Goal: Transaction & Acquisition: Purchase product/service

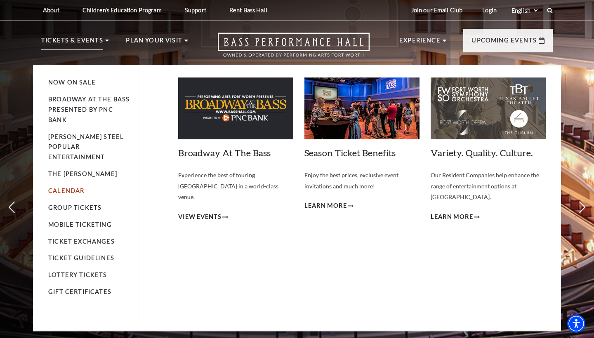
click at [69, 187] on link "Calendar" at bounding box center [66, 190] width 36 height 7
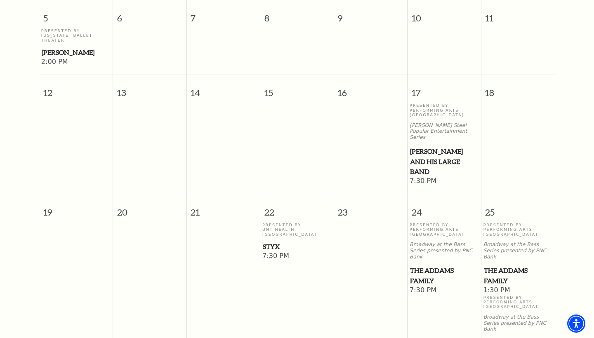
scroll to position [356, 0]
click at [425, 265] on span "The Addams Family" at bounding box center [444, 275] width 69 height 20
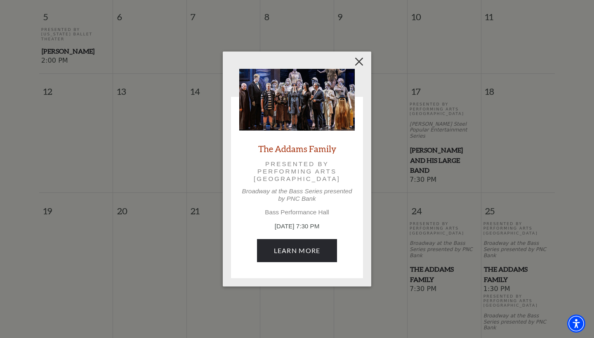
click at [359, 62] on button "Close" at bounding box center [360, 62] width 16 height 16
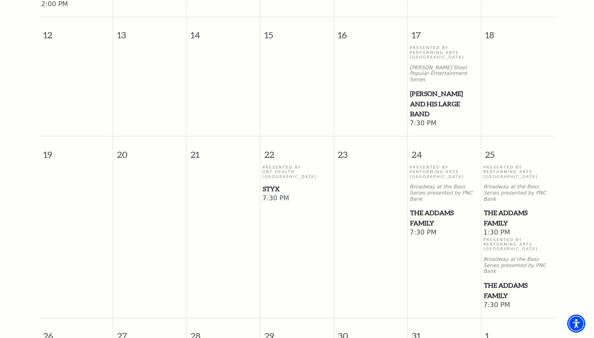
scroll to position [425, 0]
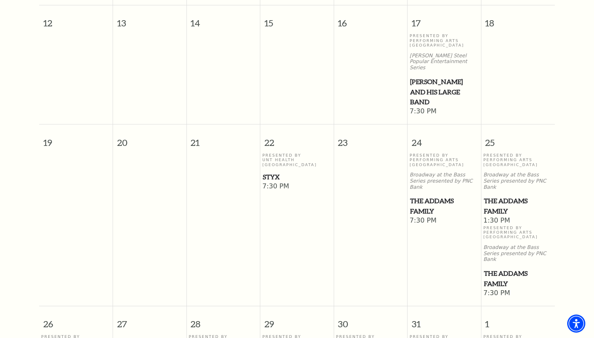
click at [496, 196] on span "The Addams Family" at bounding box center [518, 206] width 69 height 20
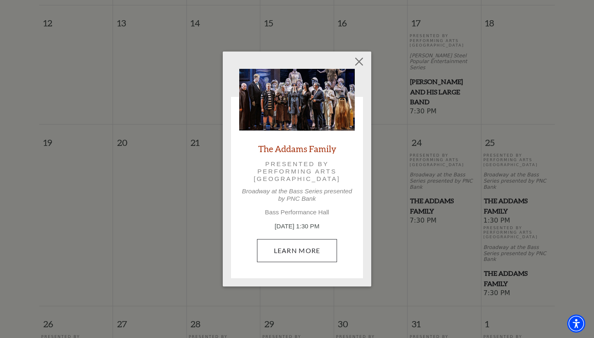
click at [295, 250] on link "Learn More" at bounding box center [297, 250] width 80 height 23
click at [360, 62] on button "Close" at bounding box center [360, 62] width 16 height 16
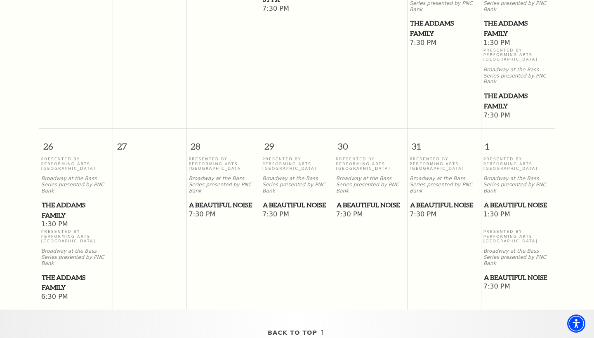
scroll to position [615, 0]
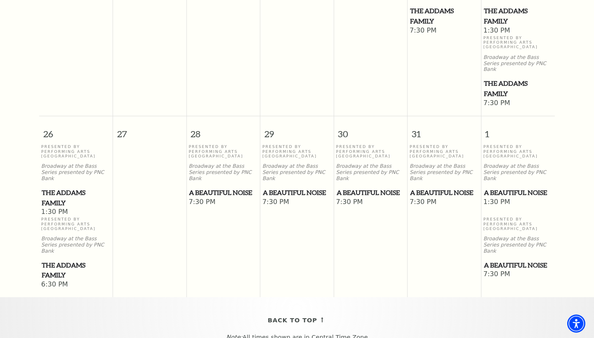
click at [498, 188] on span "A Beautiful Noise" at bounding box center [518, 193] width 69 height 10
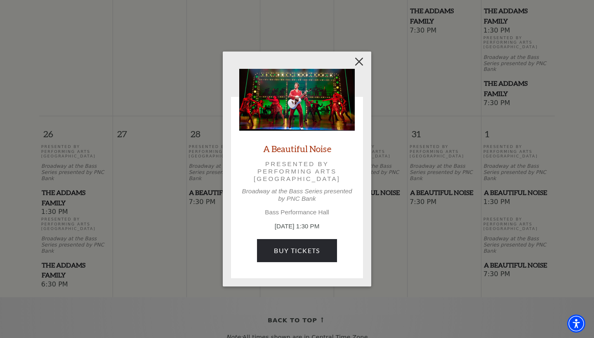
click at [359, 61] on button "Close" at bounding box center [360, 62] width 16 height 16
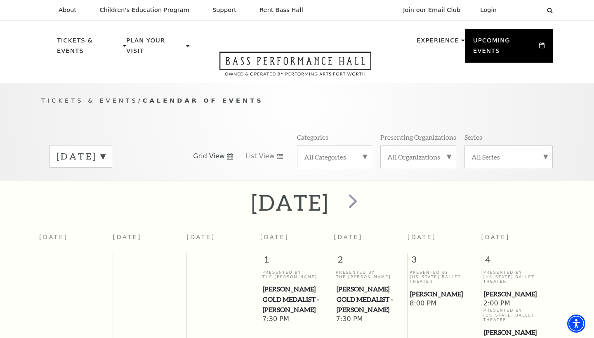
scroll to position [0, 0]
click at [365, 195] on span "next" at bounding box center [353, 201] width 24 height 24
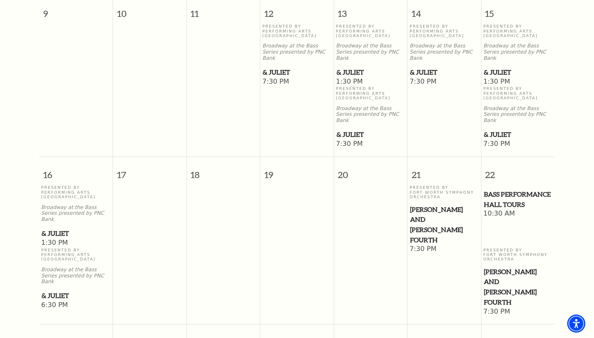
scroll to position [564, 0]
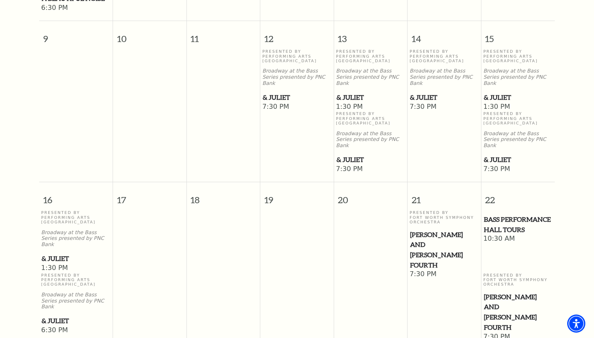
click at [494, 92] on span "& Juliet" at bounding box center [518, 97] width 69 height 10
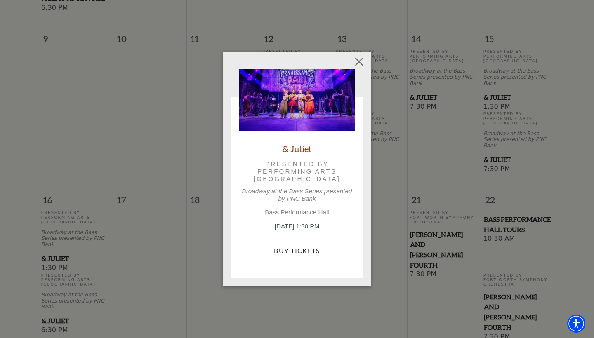
click at [287, 250] on link "Buy Tickets" at bounding box center [297, 250] width 80 height 23
click at [360, 63] on button "Close" at bounding box center [360, 62] width 16 height 16
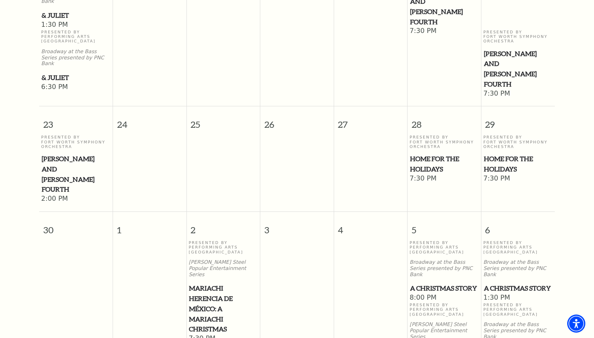
scroll to position [809, 0]
click at [510, 153] on span "Home for the Holidays" at bounding box center [518, 163] width 69 height 20
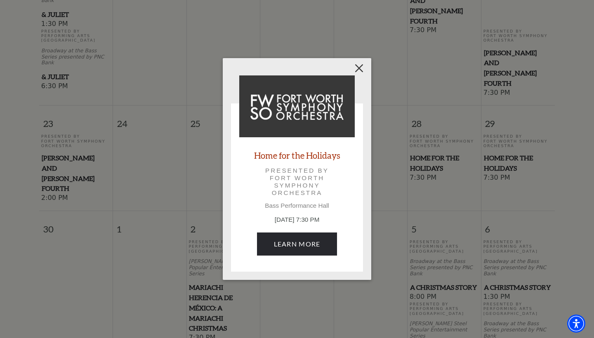
click at [359, 68] on button "Close" at bounding box center [360, 68] width 16 height 16
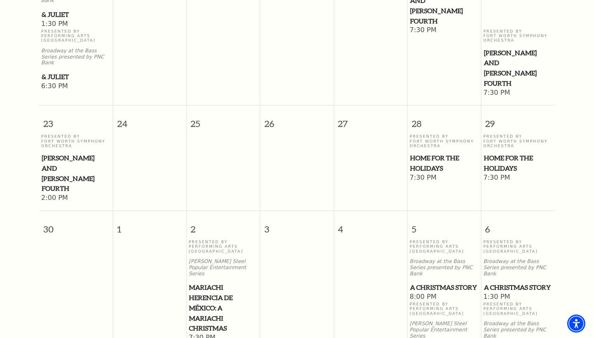
click at [500, 283] on span "A Christmas Story" at bounding box center [518, 288] width 69 height 10
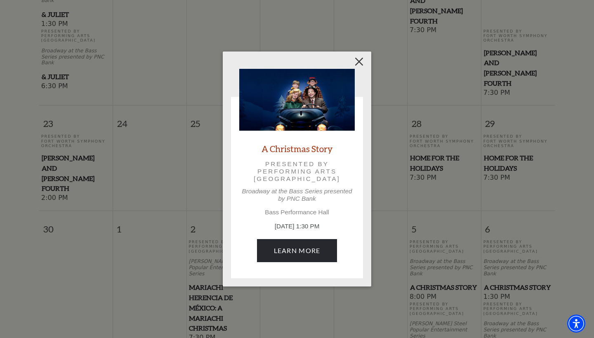
click at [360, 62] on button "Close" at bounding box center [360, 62] width 16 height 16
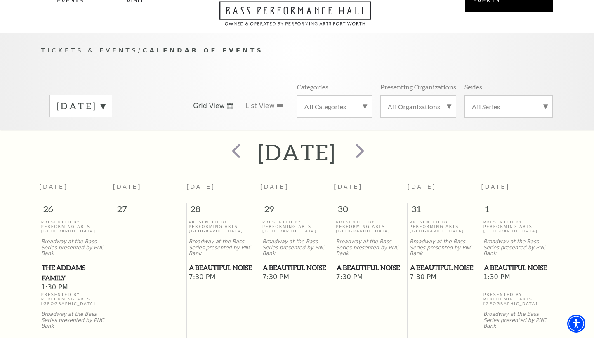
scroll to position [46, 0]
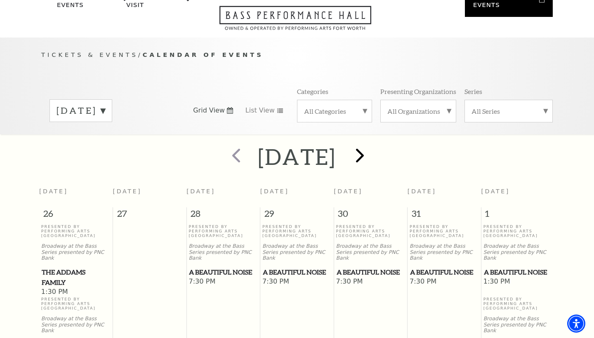
click at [372, 145] on span "next" at bounding box center [360, 156] width 24 height 24
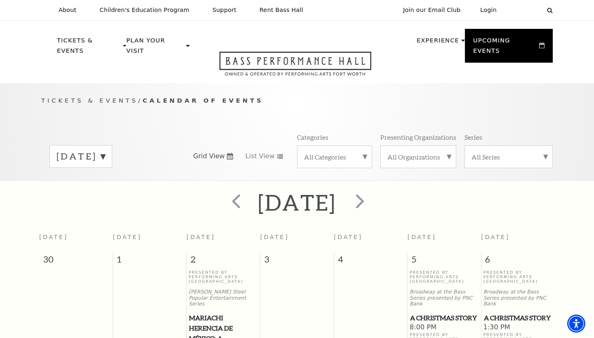
scroll to position [0, 0]
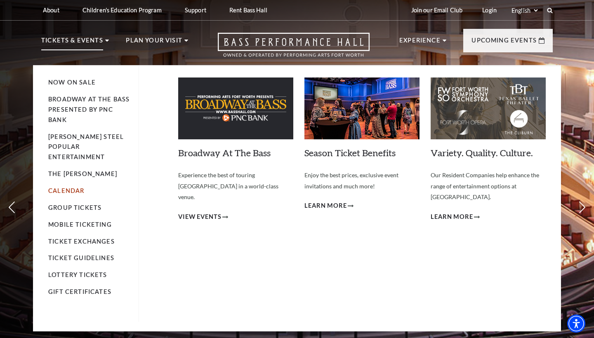
click at [80, 187] on link "Calendar" at bounding box center [66, 190] width 36 height 7
click at [76, 187] on link "Calendar" at bounding box center [66, 190] width 36 height 7
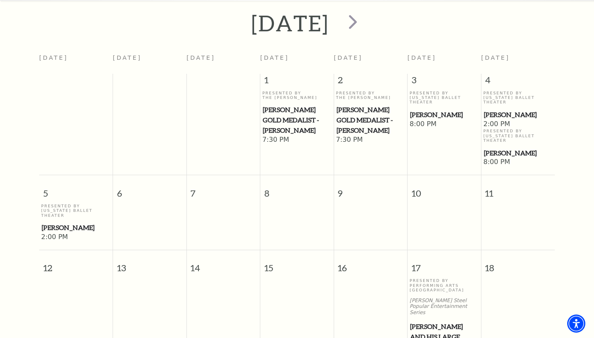
scroll to position [73, 0]
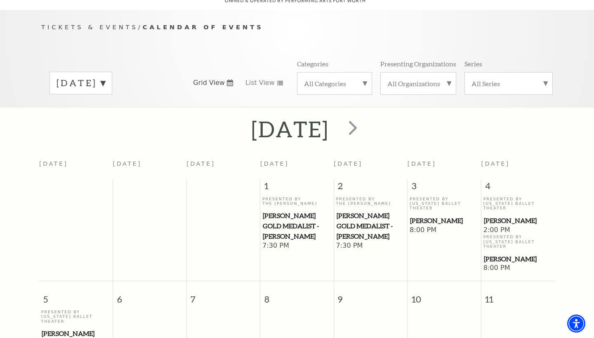
click at [105, 77] on label "[DATE]" at bounding box center [81, 83] width 49 height 13
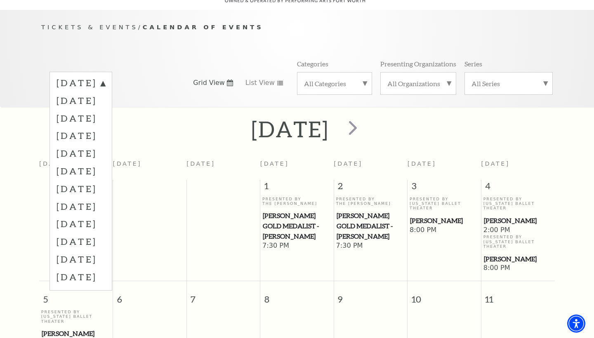
click at [192, 59] on div "October 2025 November 2025 December 2025 January 2026 February 2026 March 2026 …" at bounding box center [297, 82] width 512 height 47
click at [50, 43] on div "Tickets & Events / Calendar of Events October 2025 November 2025 December 2025 …" at bounding box center [297, 64] width 528 height 84
click at [47, 47] on div "Tickets & Events / Calendar of Events October 2025 November 2025 December 2025 …" at bounding box center [297, 64] width 528 height 84
click at [105, 77] on label "October 2025" at bounding box center [81, 84] width 49 height 15
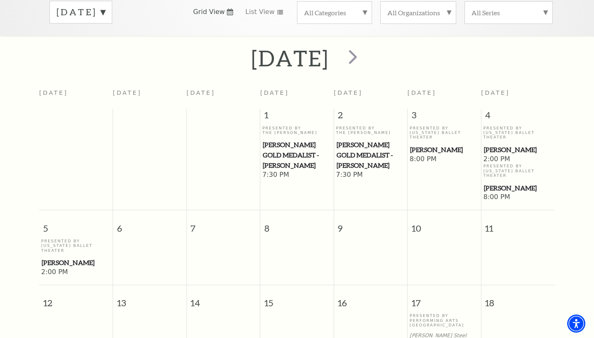
scroll to position [144, 0]
click at [498, 145] on span "[PERSON_NAME]" at bounding box center [518, 150] width 69 height 10
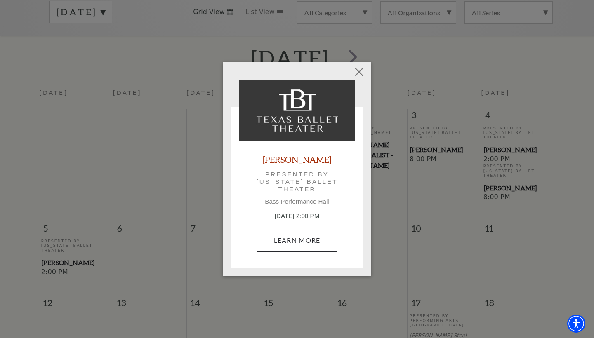
click at [303, 241] on link "Learn More" at bounding box center [297, 240] width 80 height 23
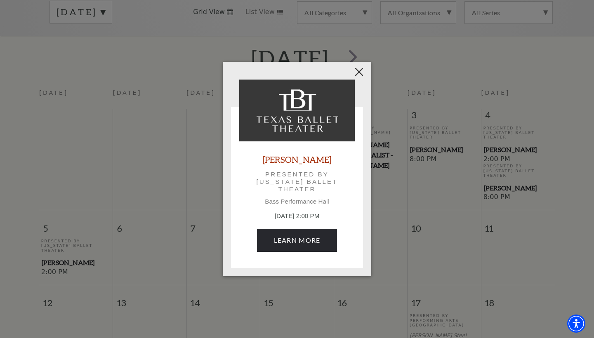
click at [362, 74] on button "Close" at bounding box center [360, 72] width 16 height 16
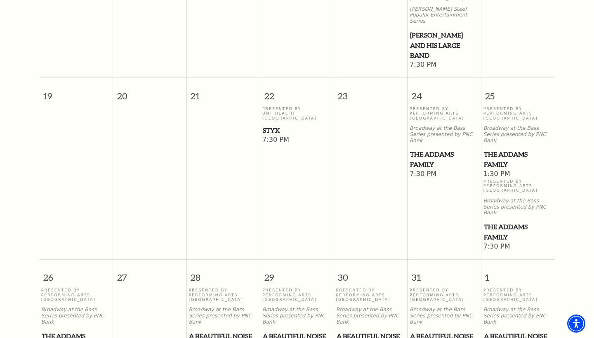
scroll to position [472, 0]
click at [502, 149] on span "The Addams Family" at bounding box center [518, 159] width 69 height 20
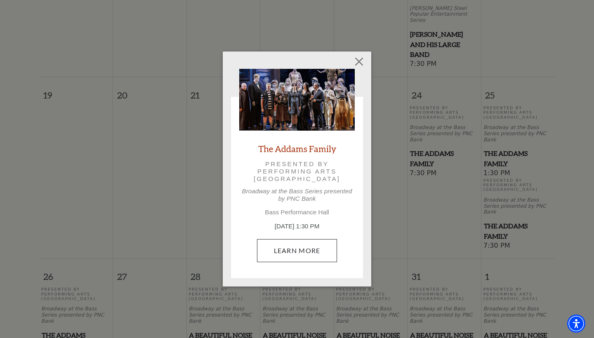
click at [314, 246] on link "Learn More" at bounding box center [297, 250] width 80 height 23
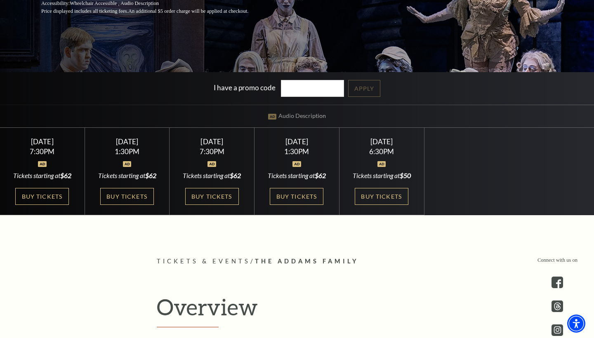
scroll to position [194, 0]
click at [133, 203] on link "Buy Tickets" at bounding box center [127, 196] width 54 height 17
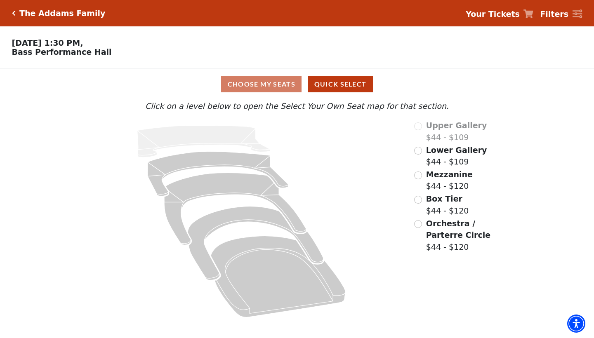
click at [420, 175] on input "Mezzanine$44 - $120\a" at bounding box center [418, 176] width 8 height 8
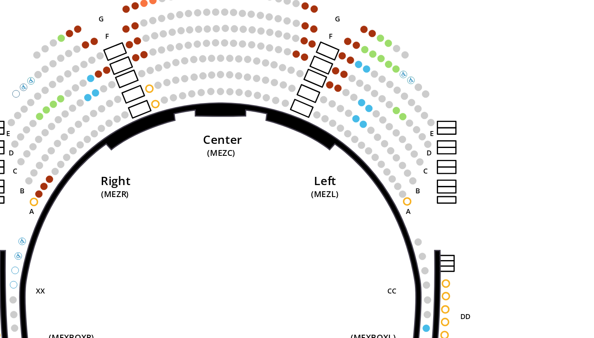
click at [219, 139] on circle at bounding box center [220, 140] width 3 height 3
click at [223, 138] on circle at bounding box center [224, 139] width 3 height 3
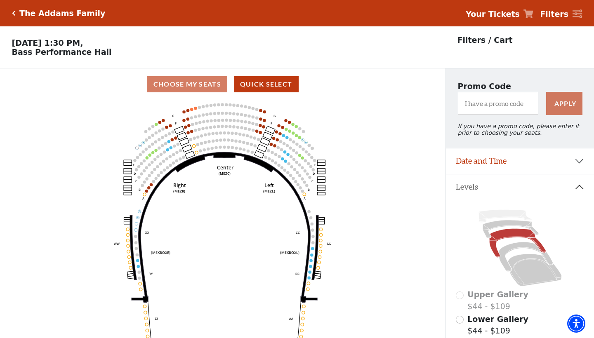
click at [202, 85] on div "Choose My Seats Quick Select" at bounding box center [223, 84] width 446 height 16
click at [203, 85] on div "Choose My Seats Quick Select" at bounding box center [223, 84] width 446 height 16
click at [345, 117] on icon "Center (MEZC) Right (MEZR) Left (MEZL) (MEXBOXR) (MEXBOXL) XX WW CC DD YY BB ZZ…" at bounding box center [222, 222] width 401 height 244
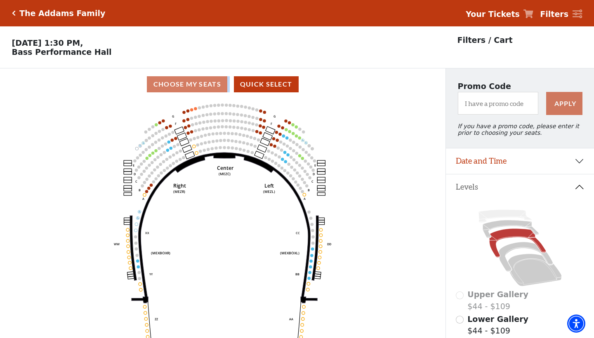
click at [379, 142] on icon "Center (MEZC) Right (MEZR) Left (MEZL) (MEXBOXR) (MEXBOXL) XX WW CC DD YY BB ZZ…" at bounding box center [222, 222] width 401 height 244
click at [388, 167] on icon "Center (MEZC) Right (MEZR) Left (MEZL) (MEXBOXR) (MEXBOXL) XX WW CC DD YY BB ZZ…" at bounding box center [222, 222] width 401 height 244
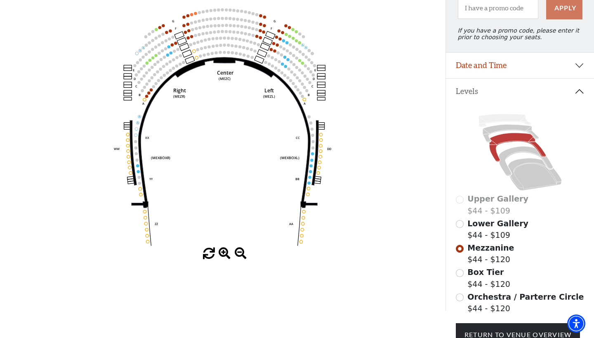
scroll to position [106, 0]
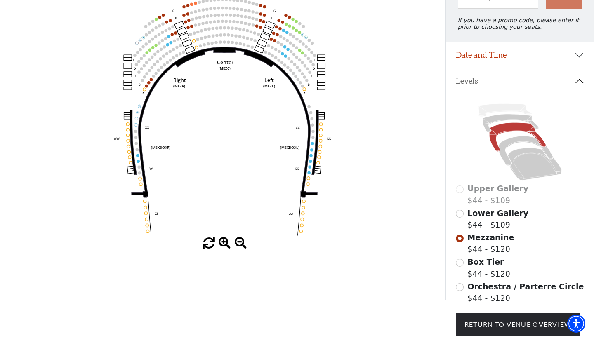
click at [582, 55] on button "Date and Time" at bounding box center [520, 56] width 148 height 26
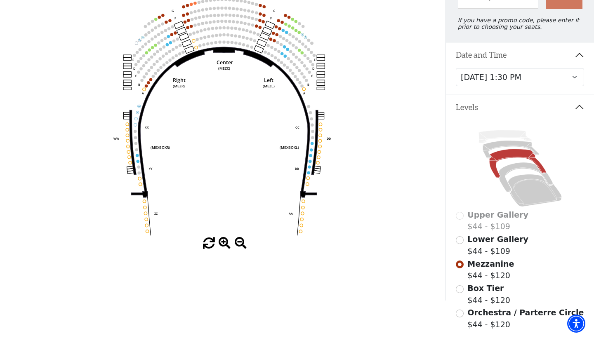
click at [405, 156] on icon "Center (MEZC) Right (MEZR) Left (MEZL) (MEXBOXR) (MEXBOXL) XX WW CC DD YY BB ZZ…" at bounding box center [222, 116] width 401 height 244
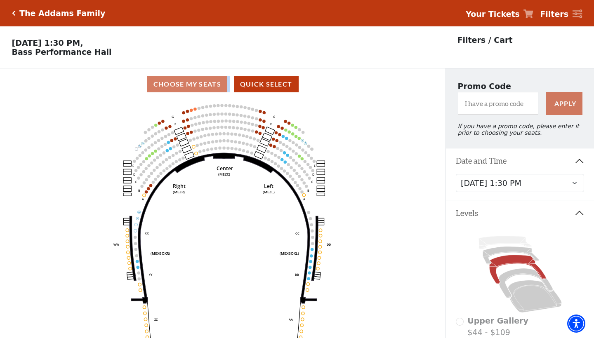
scroll to position [0, 0]
click at [206, 85] on div "Choose My Seats Quick Select" at bounding box center [223, 84] width 446 height 16
click at [272, 87] on button "Quick Select" at bounding box center [266, 84] width 65 height 16
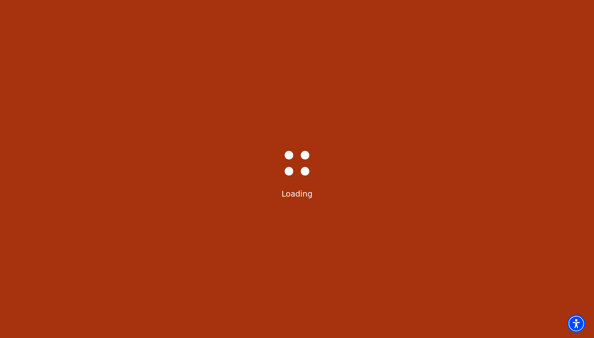
select select "6291"
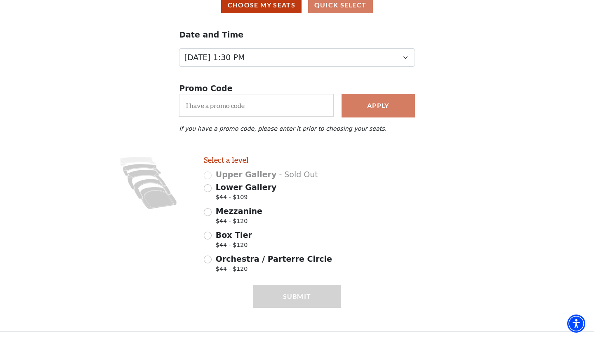
scroll to position [79, 0]
click at [208, 212] on input "Mezzanine $44 - $120" at bounding box center [208, 213] width 8 height 8
radio input "true"
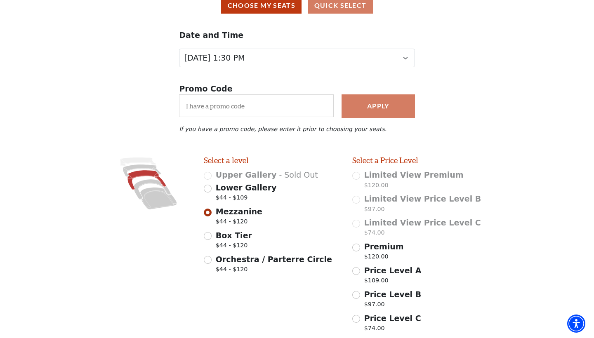
scroll to position [161, 0]
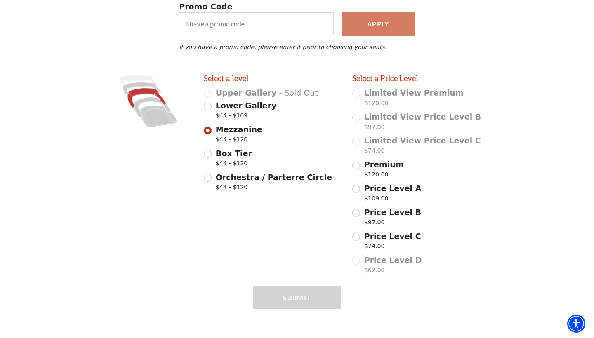
click at [357, 213] on input "Price Level B $97.00" at bounding box center [356, 213] width 8 height 8
radio input "true"
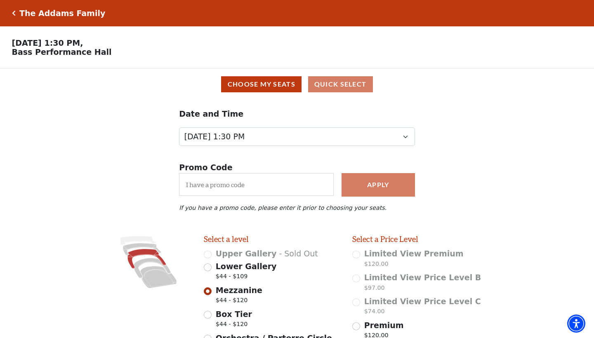
scroll to position [0, 0]
click at [258, 83] on button "Choose My Seats" at bounding box center [261, 84] width 80 height 16
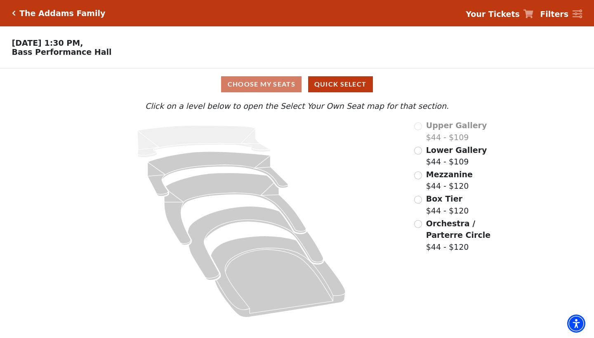
click at [419, 174] on input "Mezzanine$44 - $120\a" at bounding box center [418, 176] width 8 height 8
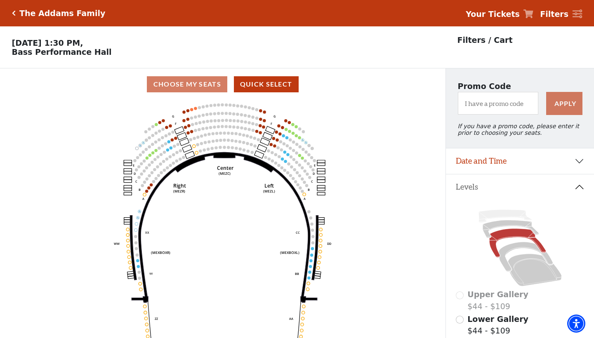
scroll to position [38, 0]
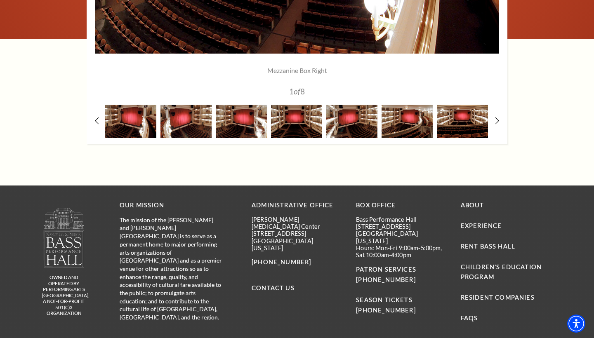
scroll to position [850, 0]
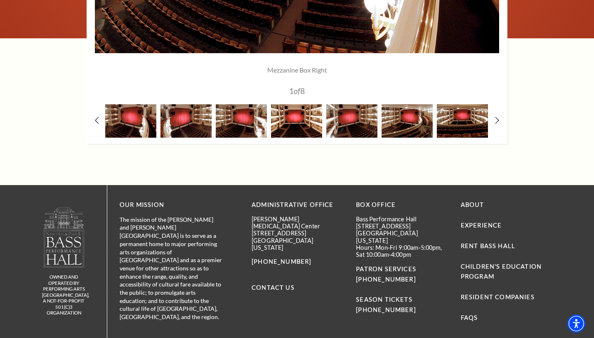
click at [297, 121] on img at bounding box center [296, 120] width 51 height 33
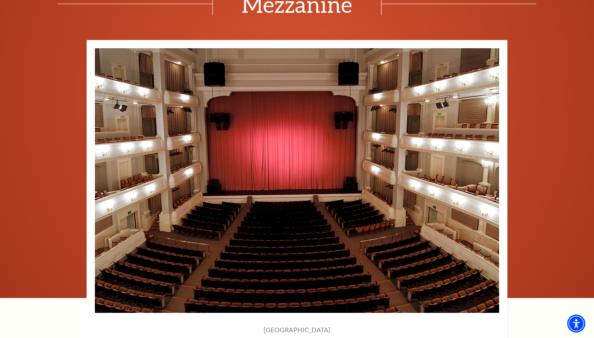
scroll to position [581, 0]
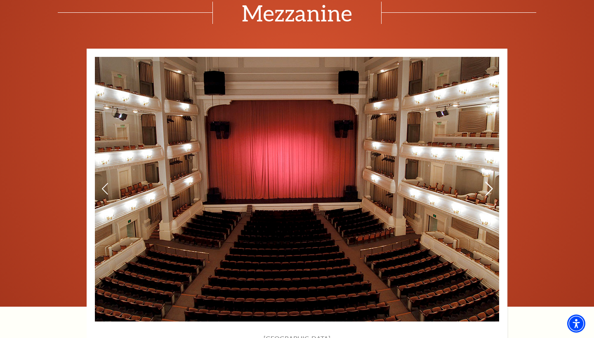
click at [489, 187] on icon at bounding box center [489, 189] width 9 height 14
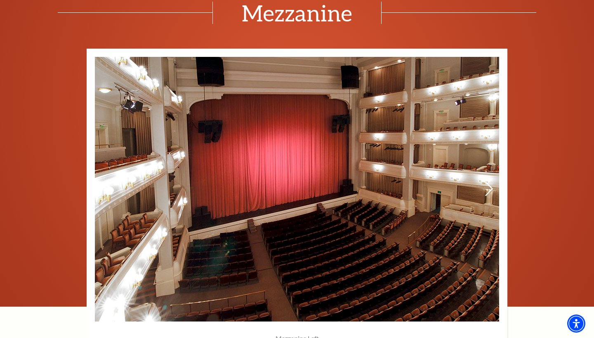
click at [489, 187] on icon at bounding box center [489, 189] width 9 height 14
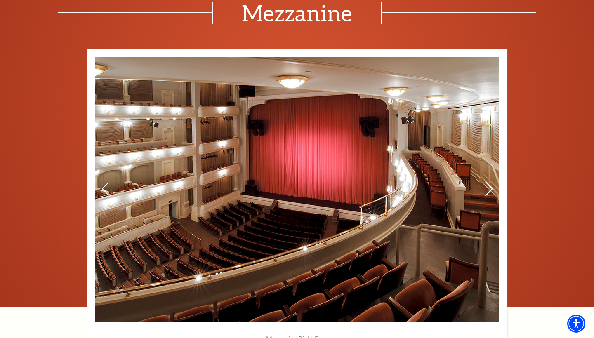
click at [489, 187] on icon at bounding box center [489, 189] width 9 height 14
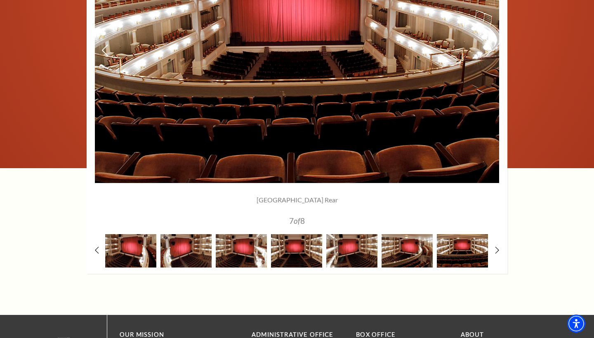
scroll to position [722, 0]
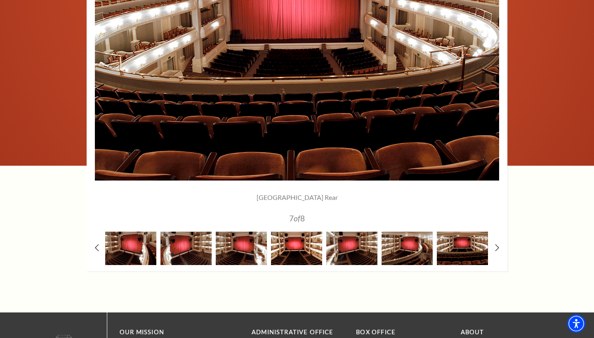
click at [300, 255] on img at bounding box center [296, 248] width 51 height 33
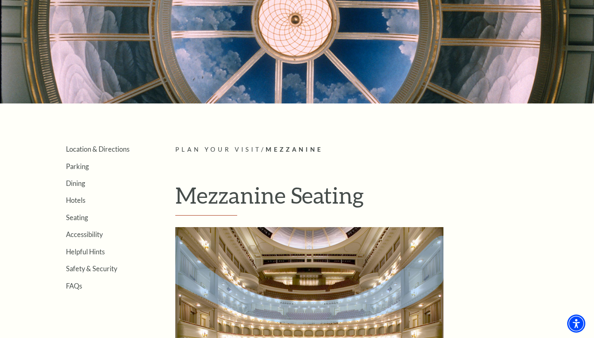
scroll to position [81, 0]
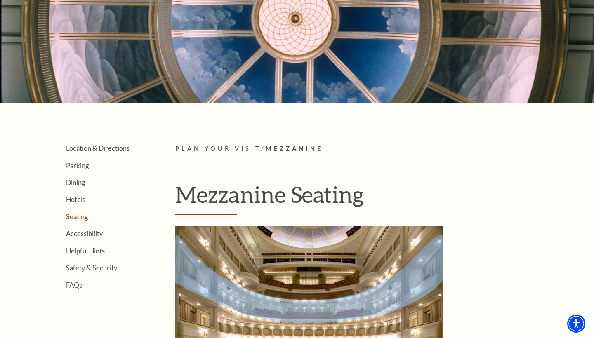
click at [80, 215] on link "Seating" at bounding box center [77, 217] width 22 height 8
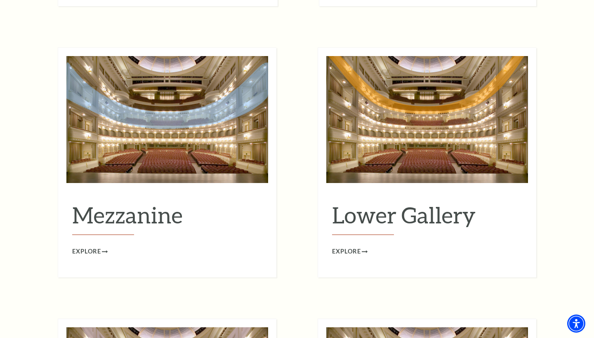
scroll to position [1030, 0]
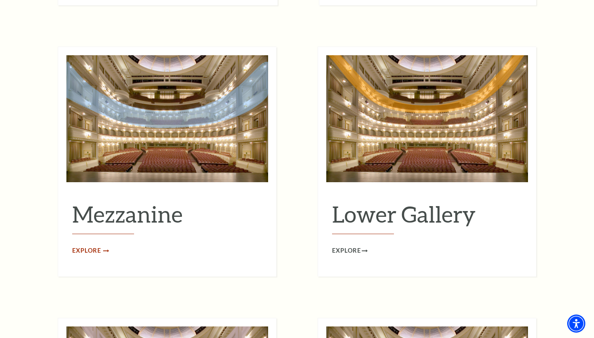
click at [88, 246] on span "Explore" at bounding box center [86, 251] width 29 height 10
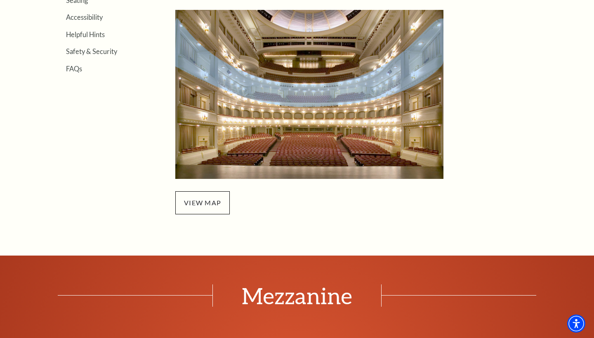
scroll to position [300, 0]
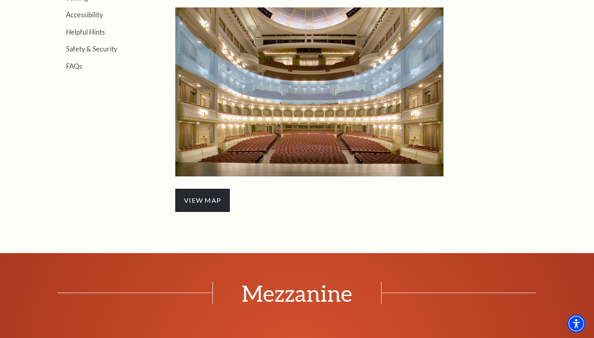
click at [197, 196] on span "view map" at bounding box center [202, 200] width 54 height 23
click at [210, 201] on span "view map" at bounding box center [202, 200] width 54 height 23
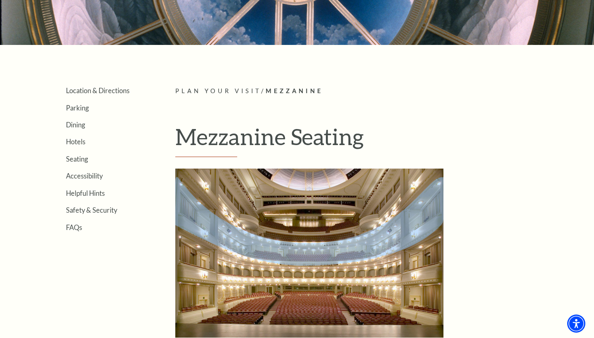
scroll to position [140, 0]
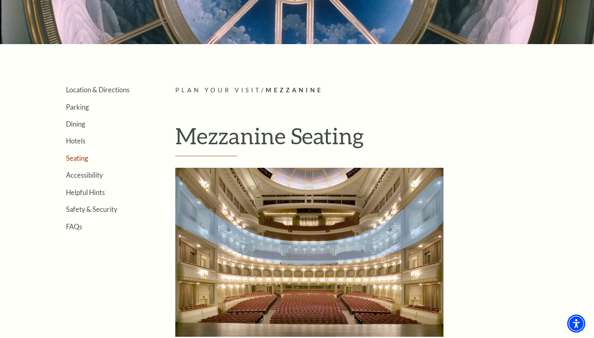
click at [80, 158] on link "Seating" at bounding box center [77, 158] width 22 height 8
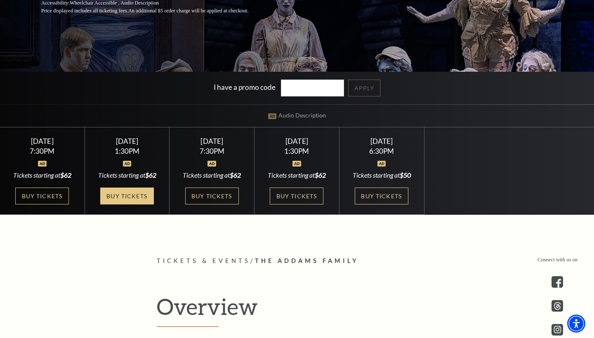
click at [136, 204] on link "Buy Tickets" at bounding box center [127, 196] width 54 height 17
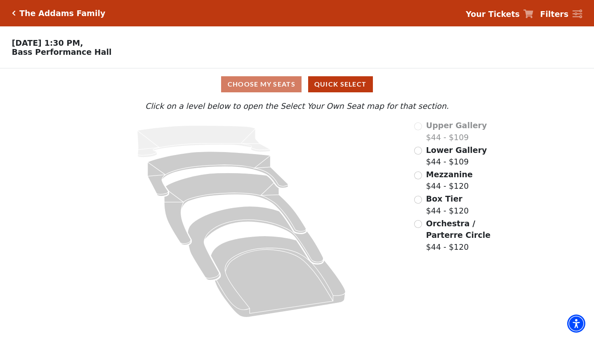
click at [418, 196] on input "Box Tier$44 - $120\a" at bounding box center [418, 200] width 8 height 8
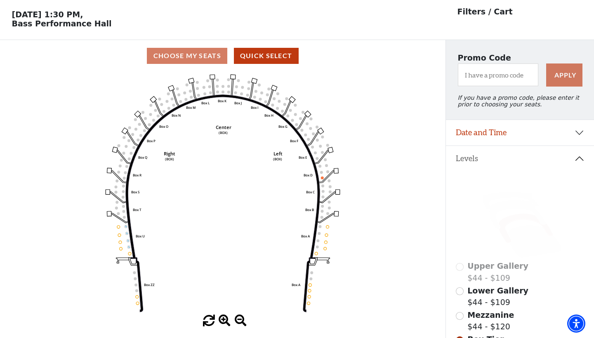
scroll to position [26, 0]
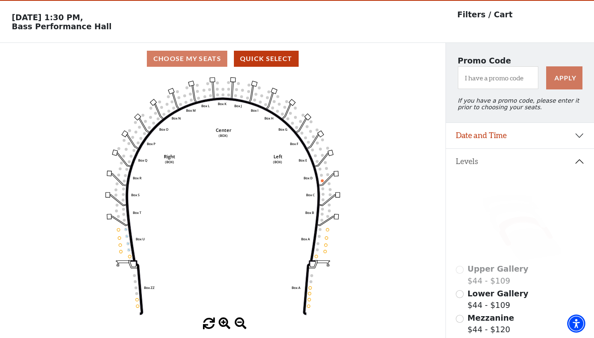
click at [213, 61] on div "Choose My Seats Quick Select" at bounding box center [223, 59] width 446 height 16
click at [223, 92] on icon "Left (BOX) Right (BOX) Center (BOX) Box ZZ Box U Box T Box S Box R Box Q Box P …" at bounding box center [222, 197] width 401 height 244
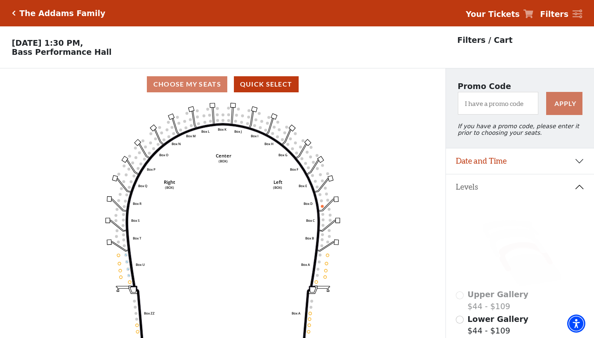
scroll to position [0, 0]
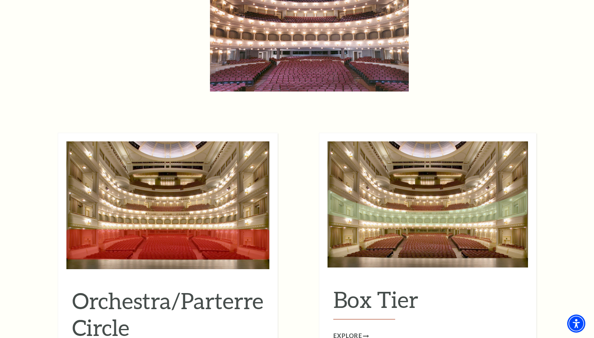
scroll to position [645, 0]
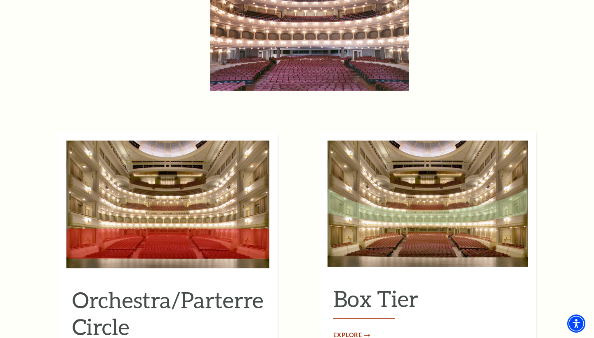
click at [345, 331] on span "Explore" at bounding box center [347, 336] width 29 height 10
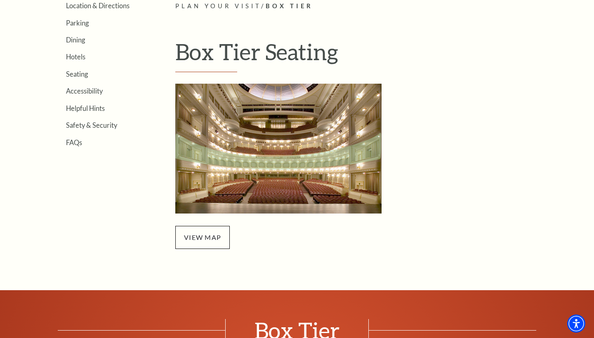
scroll to position [225, 0]
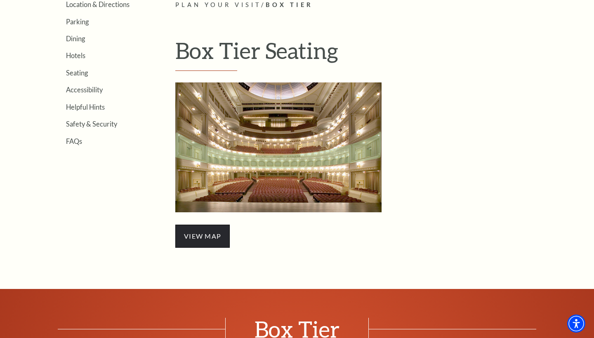
click at [208, 239] on span "view map" at bounding box center [202, 236] width 54 height 23
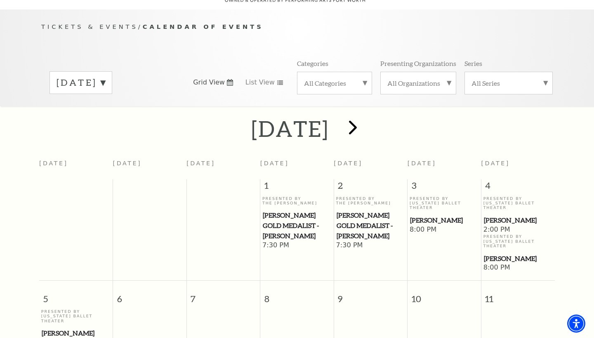
scroll to position [69, 0]
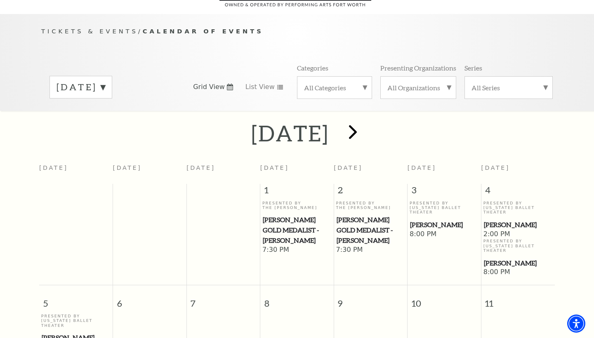
click at [365, 123] on span "next" at bounding box center [353, 132] width 24 height 24
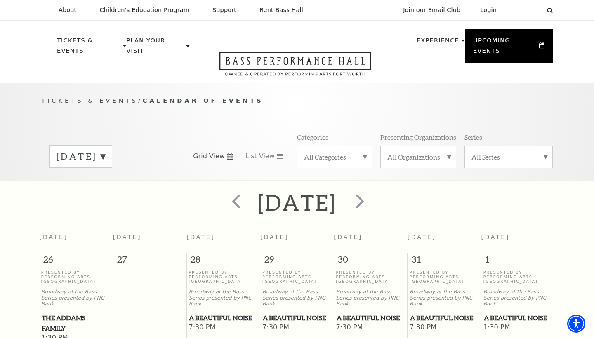
scroll to position [0, 0]
click at [225, 193] on span "prev" at bounding box center [237, 201] width 24 height 24
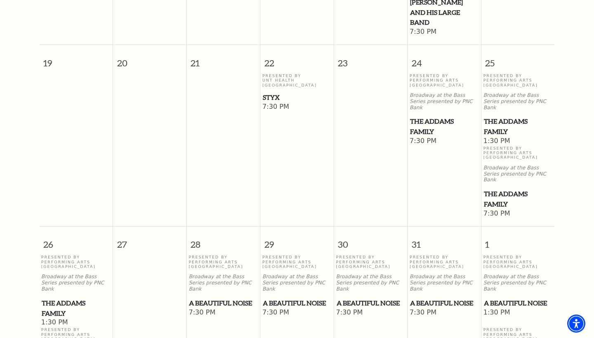
scroll to position [489, 0]
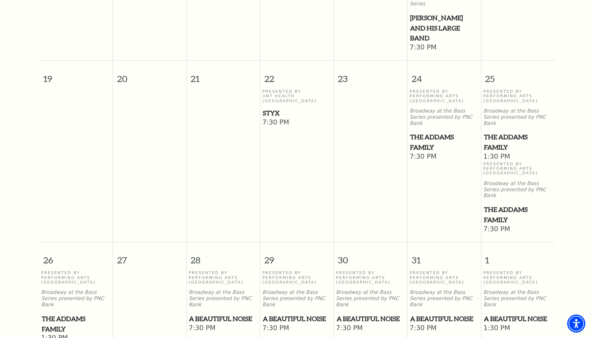
click at [499, 205] on span "The Addams Family" at bounding box center [518, 215] width 69 height 20
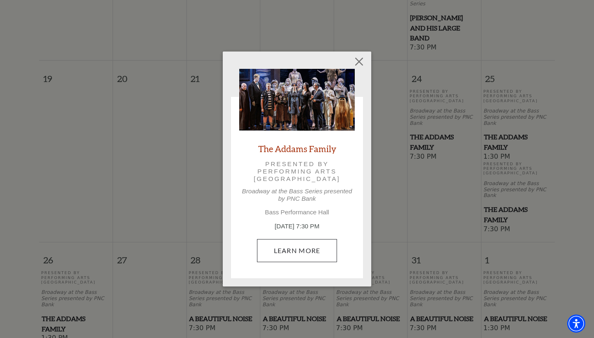
click at [283, 250] on link "Learn More" at bounding box center [297, 250] width 80 height 23
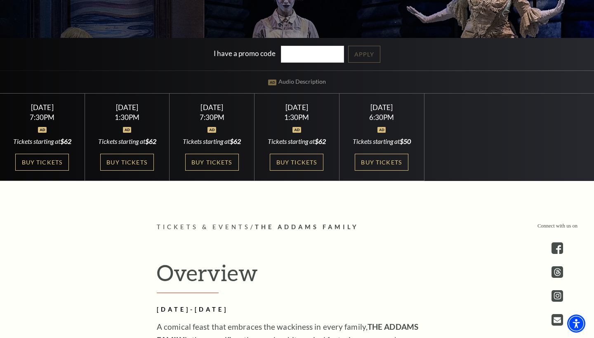
scroll to position [233, 0]
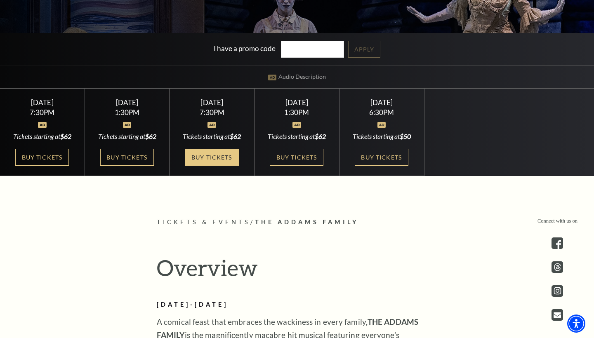
click at [211, 164] on link "Buy Tickets" at bounding box center [212, 157] width 54 height 17
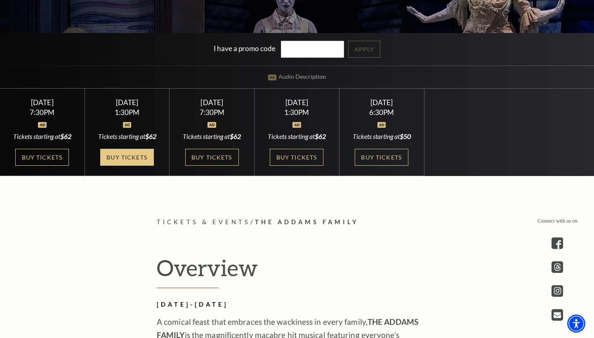
click at [139, 166] on link "Buy Tickets" at bounding box center [127, 157] width 54 height 17
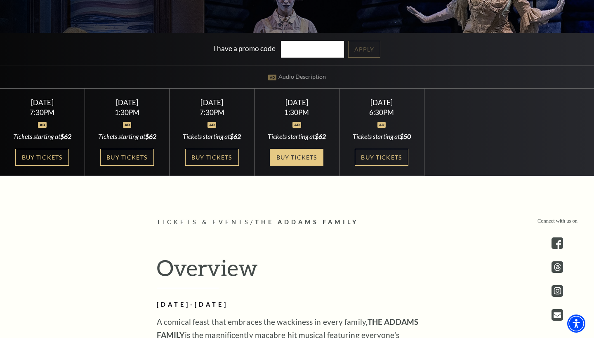
click at [286, 156] on link "Buy Tickets" at bounding box center [297, 157] width 54 height 17
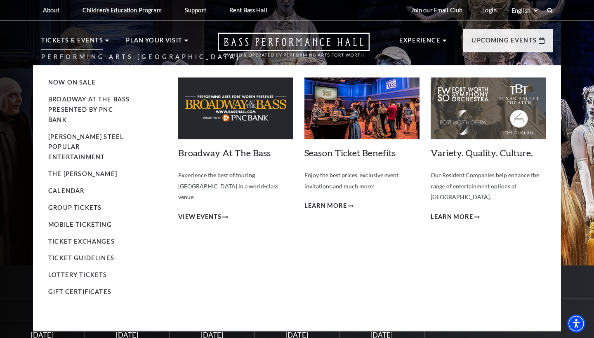
scroll to position [0, 0]
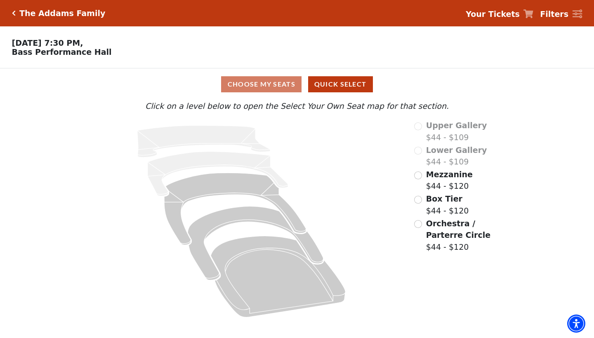
click at [421, 175] on input "Mezzanine$44 - $120\a" at bounding box center [418, 176] width 8 height 8
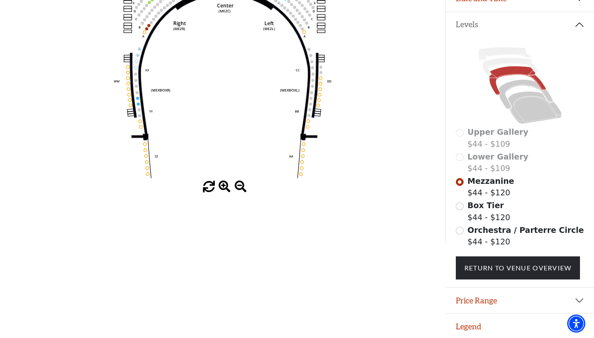
scroll to position [162, 0]
click at [473, 325] on button "Legend" at bounding box center [520, 327] width 148 height 26
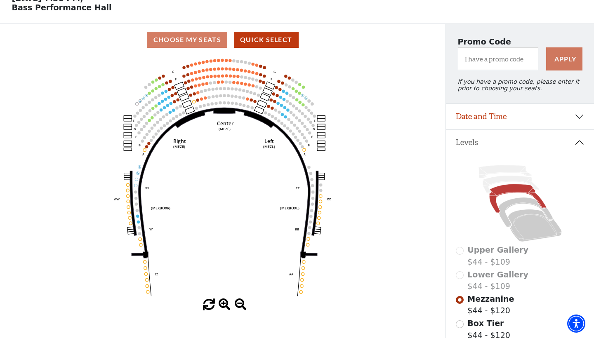
scroll to position [16, 0]
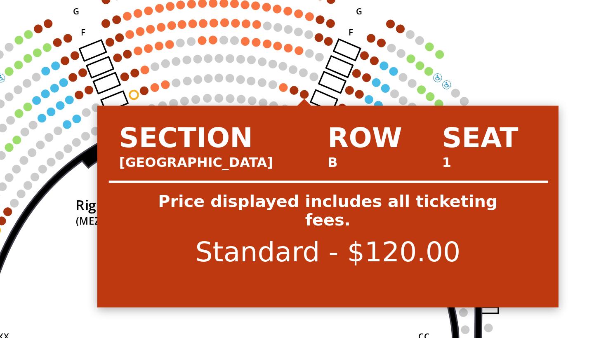
click at [253, 129] on circle at bounding box center [254, 130] width 3 height 3
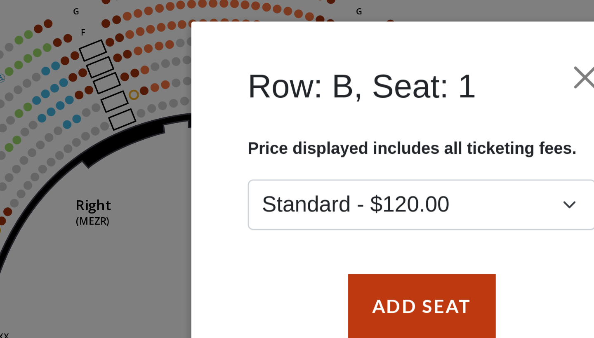
scroll to position [0, 0]
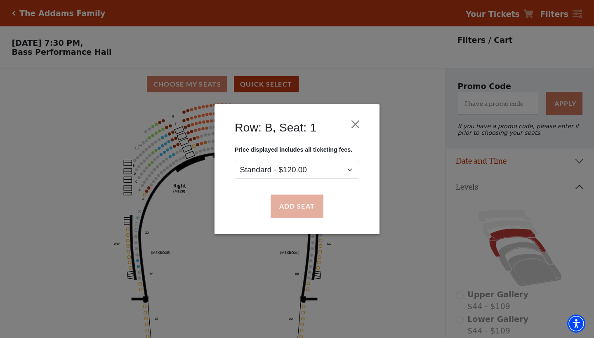
click at [302, 205] on button "Add Seat" at bounding box center [297, 206] width 53 height 23
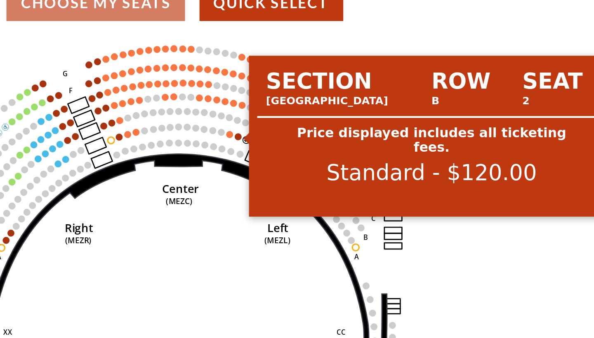
click at [250, 143] on circle at bounding box center [251, 144] width 3 height 3
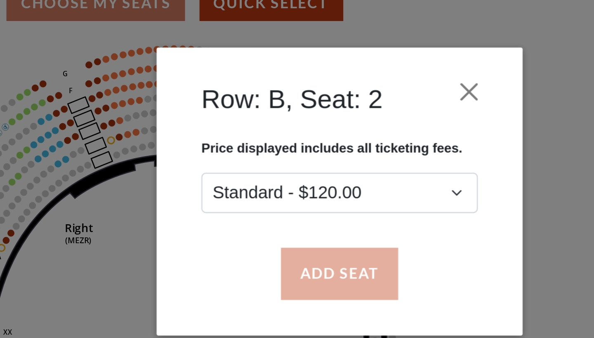
click at [271, 195] on button "Add Seat" at bounding box center [297, 206] width 53 height 23
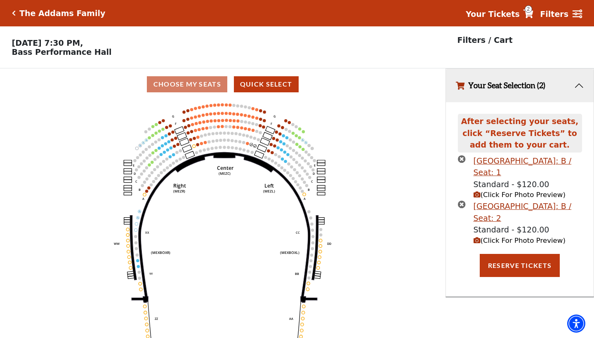
click at [397, 177] on icon "Center (MEZC) Right (MEZR) Left (MEZL) (MEXBOXR) (MEXBOXL) XX WW CC DD YY BB ZZ…" at bounding box center [222, 222] width 401 height 244
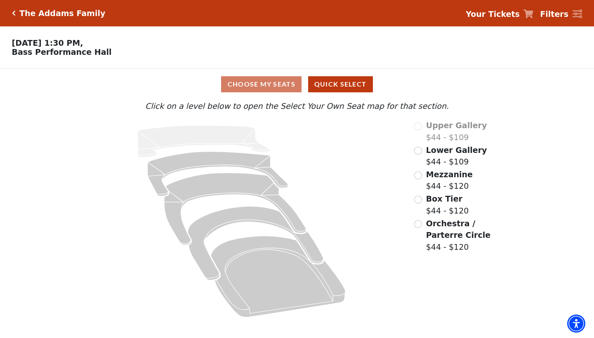
click at [418, 175] on input "Mezzanine$44 - $120\a" at bounding box center [418, 176] width 8 height 8
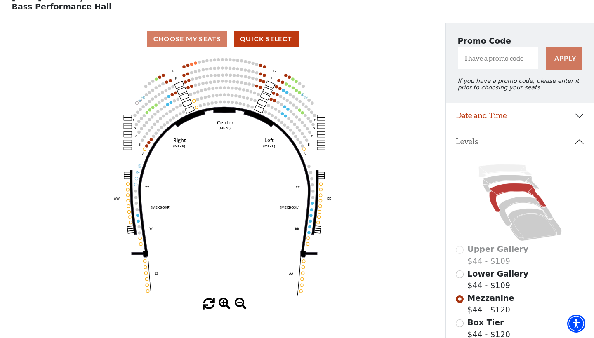
scroll to position [43, 0]
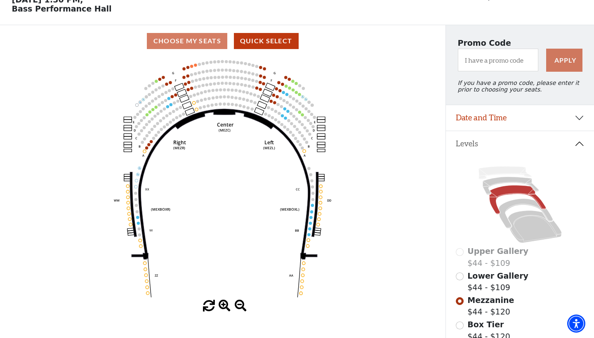
click at [577, 119] on button "Date and Time" at bounding box center [520, 118] width 148 height 26
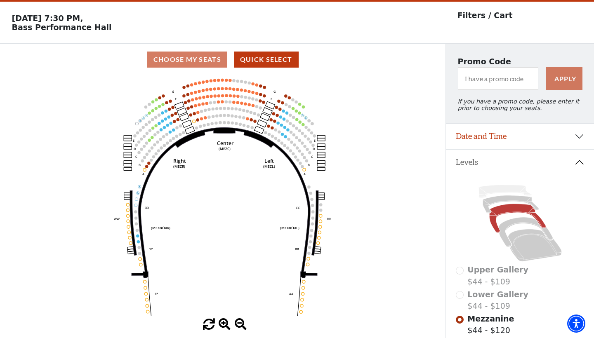
scroll to position [14, 0]
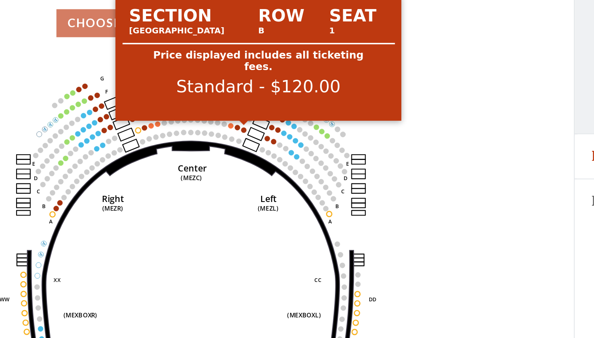
click at [253, 130] on circle at bounding box center [254, 131] width 3 height 3
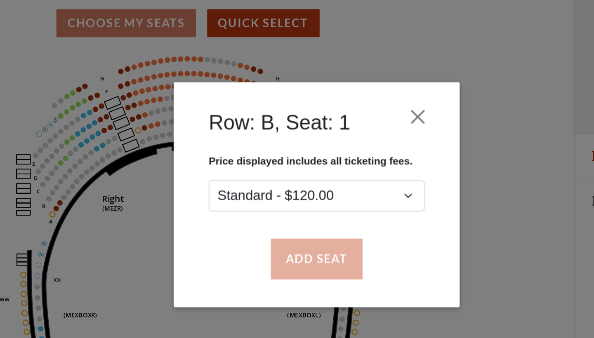
click at [271, 195] on button "Add Seat" at bounding box center [297, 206] width 53 height 23
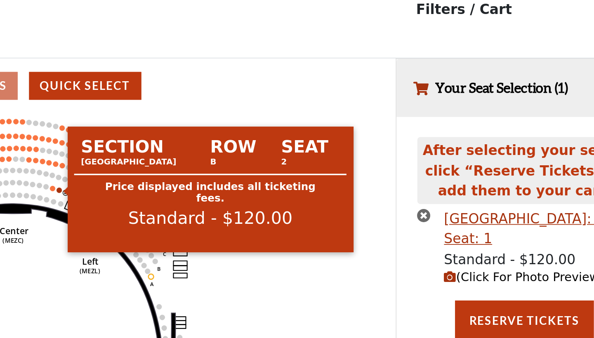
click at [250, 129] on circle at bounding box center [251, 130] width 3 height 3
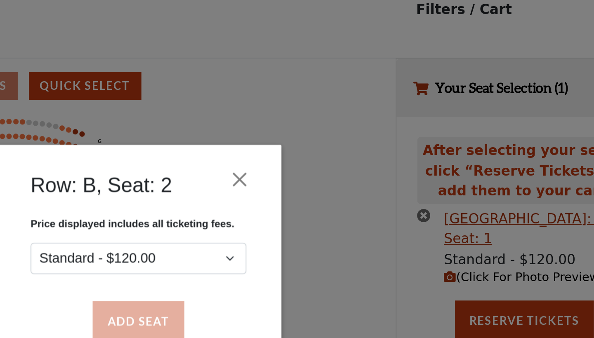
click at [271, 195] on button "Add Seat" at bounding box center [297, 206] width 53 height 23
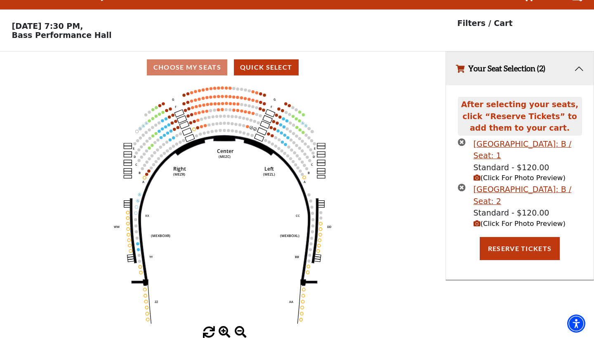
scroll to position [17, 0]
click at [501, 243] on button "Reserve Tickets" at bounding box center [520, 248] width 80 height 23
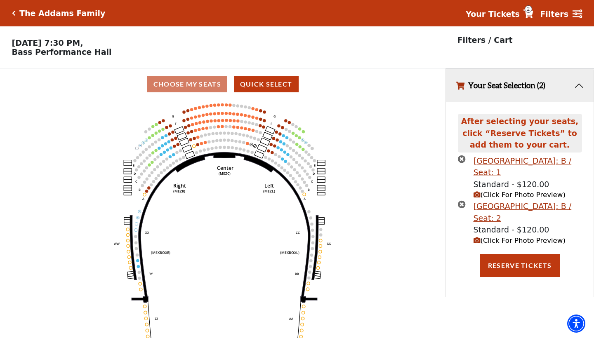
scroll to position [0, 0]
click at [500, 264] on button "Reserve Tickets" at bounding box center [520, 265] width 80 height 23
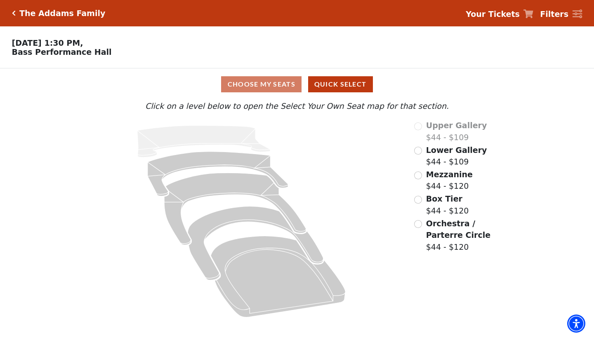
click at [416, 174] on input "Mezzanine$44 - $120\a" at bounding box center [418, 176] width 8 height 8
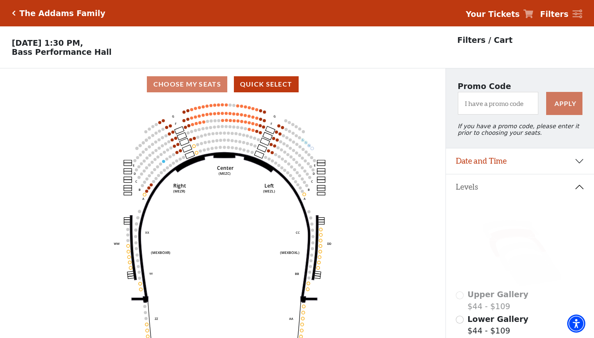
scroll to position [38, 0]
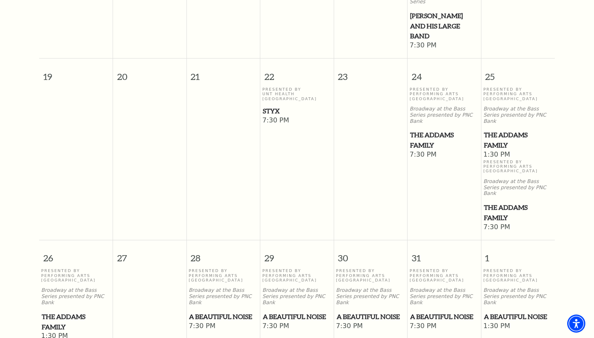
scroll to position [489, 0]
click at [500, 204] on span "The Addams Family" at bounding box center [518, 214] width 69 height 20
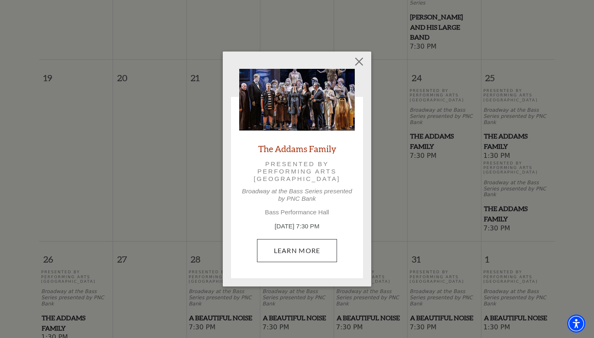
click at [320, 250] on link "Learn More" at bounding box center [297, 250] width 80 height 23
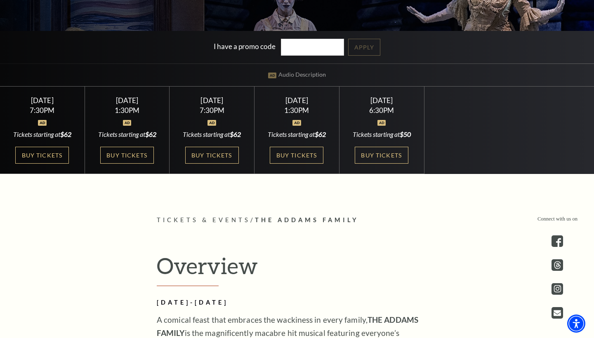
scroll to position [235, 0]
click at [208, 164] on link "Buy Tickets" at bounding box center [212, 155] width 54 height 17
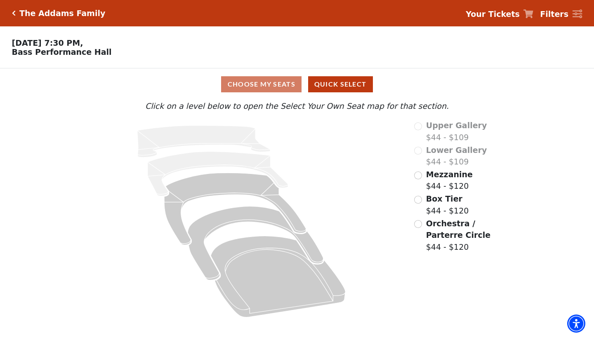
click at [418, 201] on input "Box Tier$44 - $120\a" at bounding box center [418, 200] width 8 height 8
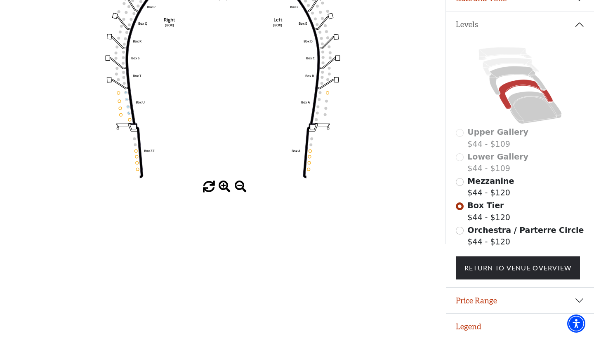
scroll to position [162, 0]
click at [462, 324] on button "Legend" at bounding box center [520, 327] width 148 height 26
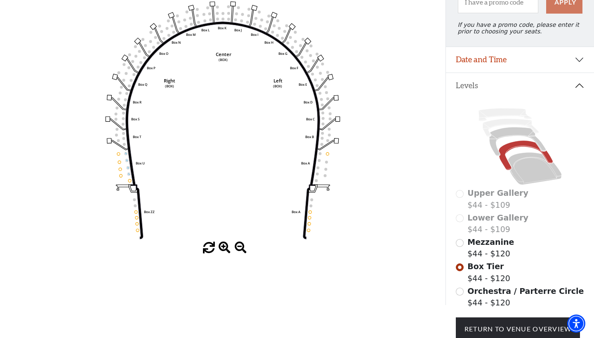
scroll to position [131, 0]
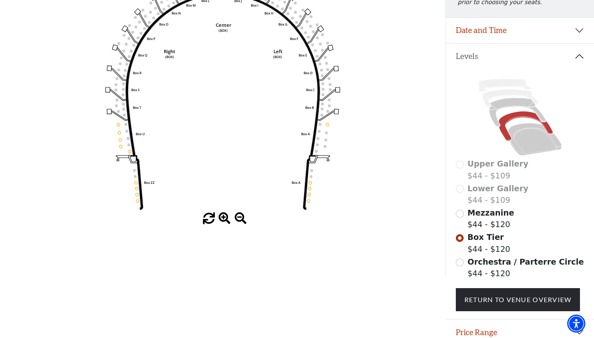
click at [460, 213] on input "Mezzanine$44 - $120\a" at bounding box center [460, 214] width 8 height 8
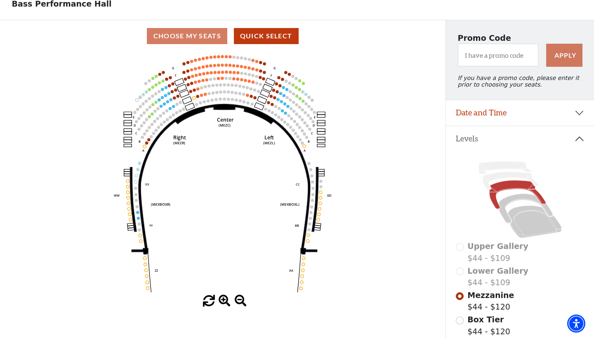
scroll to position [23, 0]
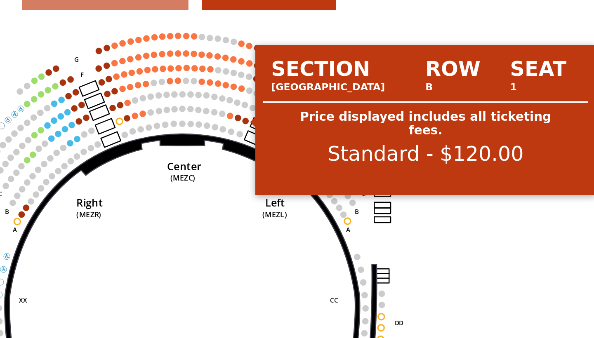
click at [253, 121] on circle at bounding box center [254, 122] width 3 height 3
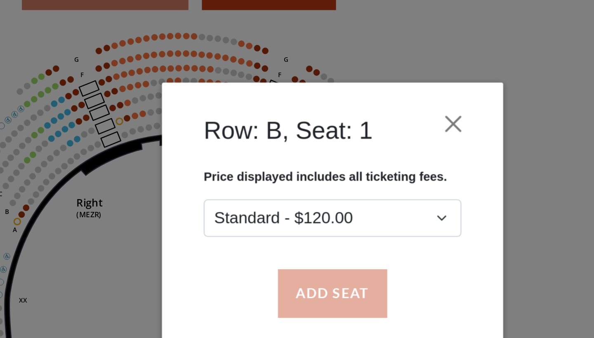
click at [271, 195] on button "Add Seat" at bounding box center [297, 206] width 53 height 23
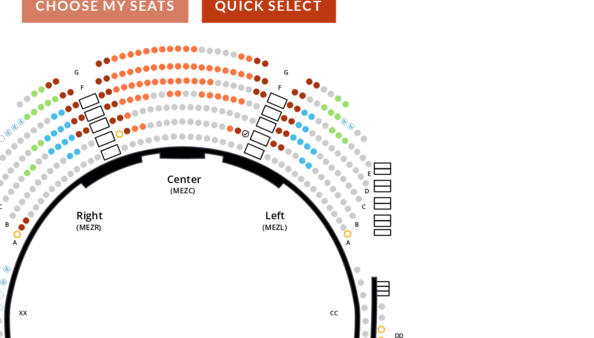
scroll to position [17, 0]
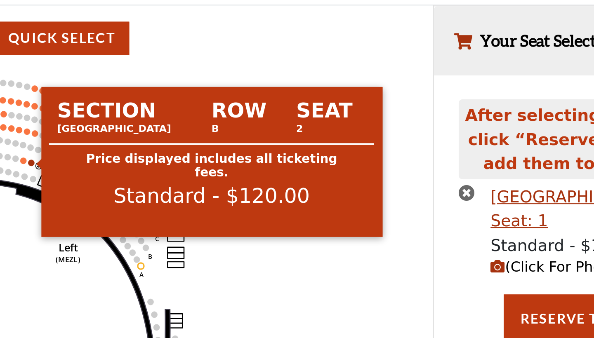
click at [250, 126] on circle at bounding box center [251, 127] width 3 height 3
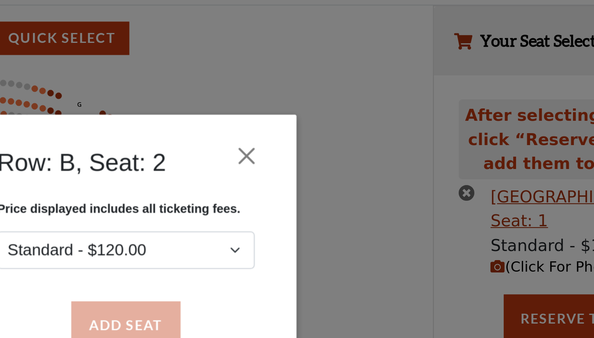
click at [271, 195] on button "Add Seat" at bounding box center [297, 206] width 53 height 23
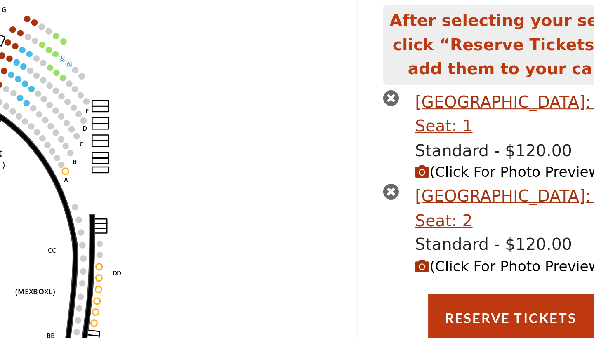
scroll to position [0, 0]
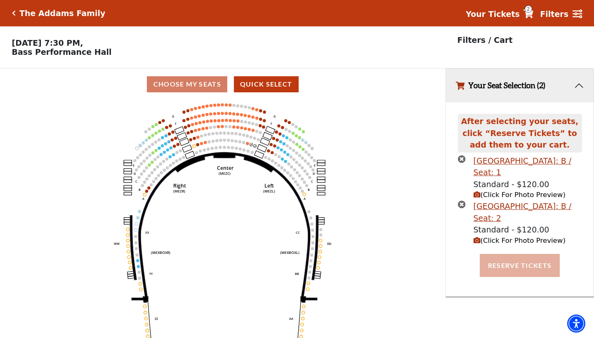
click at [510, 270] on button "Reserve Tickets" at bounding box center [520, 265] width 80 height 23
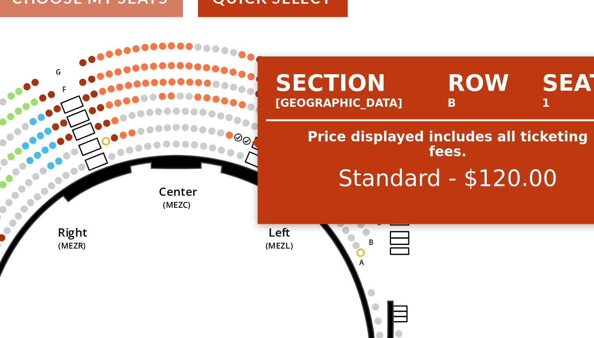
click at [253, 144] on circle at bounding box center [254, 145] width 3 height 3
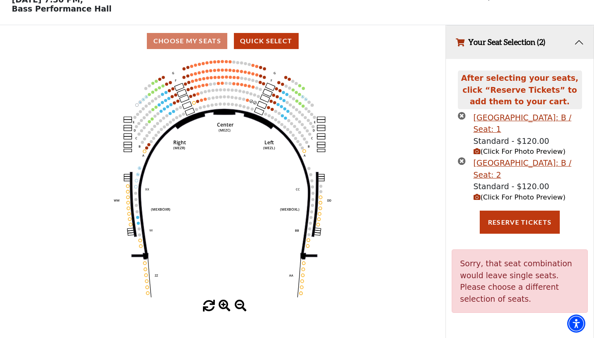
scroll to position [17, 0]
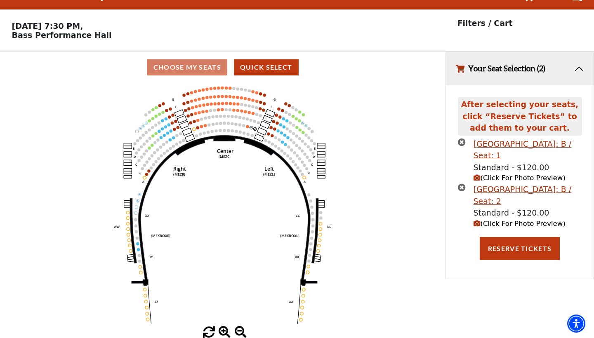
click at [462, 143] on icon "times-circle" at bounding box center [462, 142] width 8 height 8
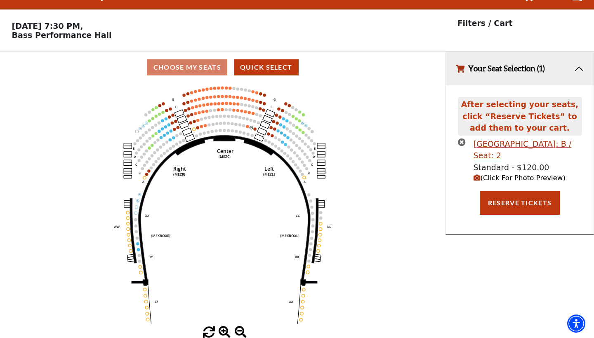
scroll to position [7, 0]
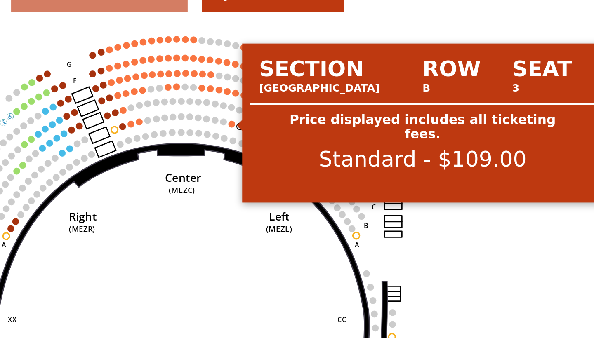
click at [246, 135] on circle at bounding box center [247, 136] width 3 height 3
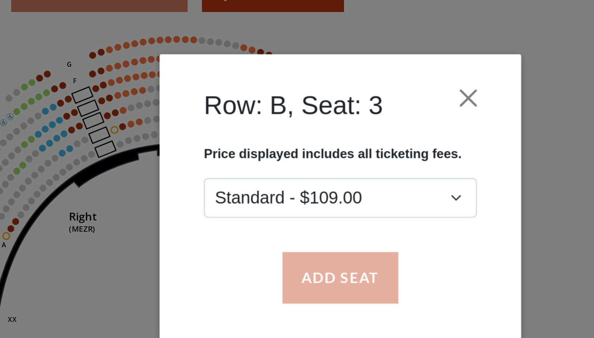
click at [271, 195] on button "Add Seat" at bounding box center [297, 206] width 53 height 23
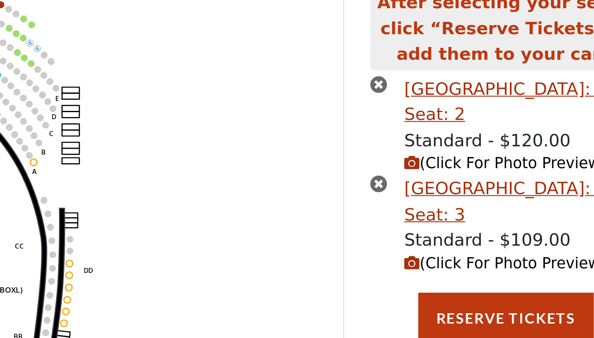
scroll to position [0, 0]
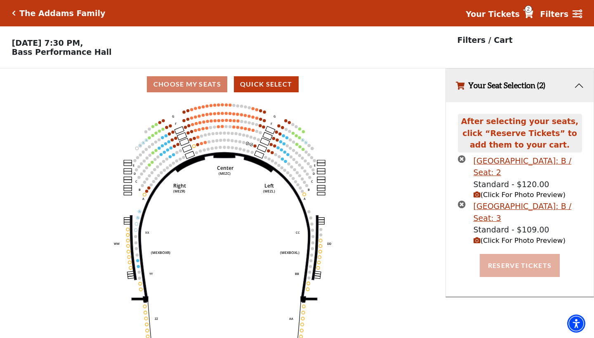
click at [511, 266] on button "Reserve Tickets" at bounding box center [520, 265] width 80 height 23
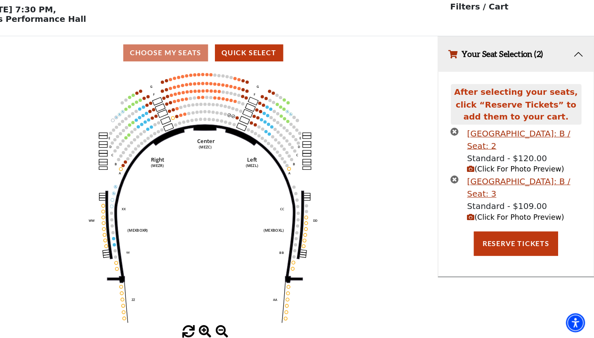
scroll to position [17, 0]
click at [458, 144] on li "Mezzanine Center Row: B / Seat: 2 Standard - $120.00 (Click For Photo Preview)" at bounding box center [520, 160] width 124 height 45
click at [458, 138] on icon "times-circle" at bounding box center [462, 142] width 8 height 8
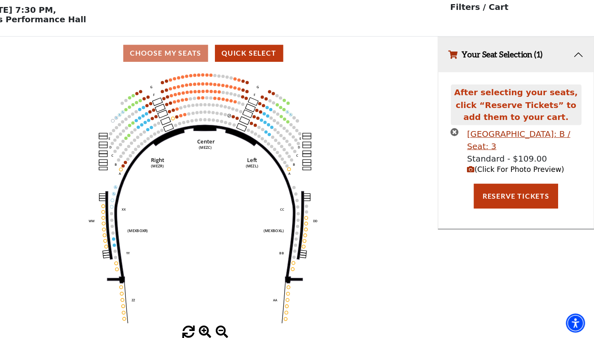
click at [458, 138] on icon "times-circle" at bounding box center [462, 142] width 8 height 8
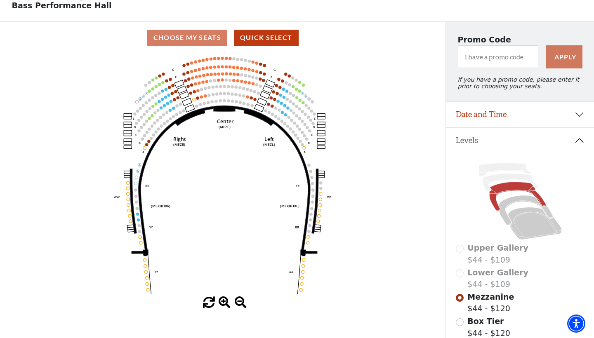
scroll to position [30, 0]
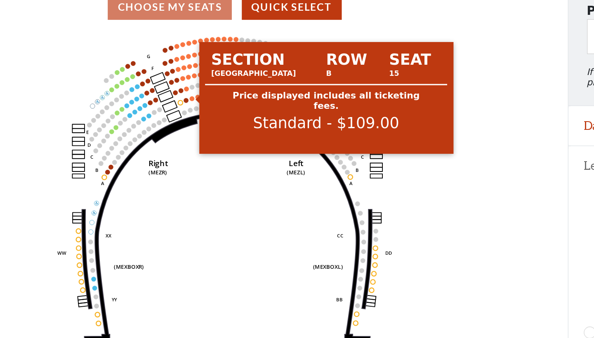
click at [200, 112] on circle at bounding box center [201, 113] width 3 height 3
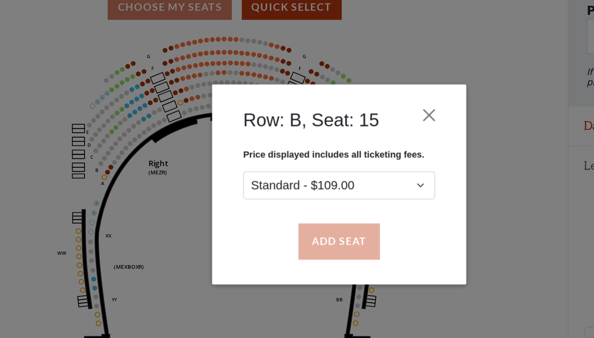
click at [271, 195] on button "Add Seat" at bounding box center [297, 206] width 53 height 23
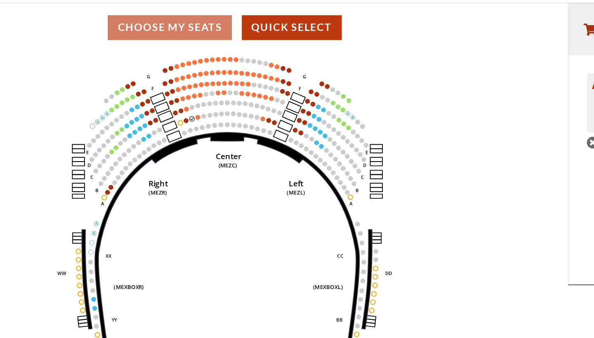
scroll to position [10, 0]
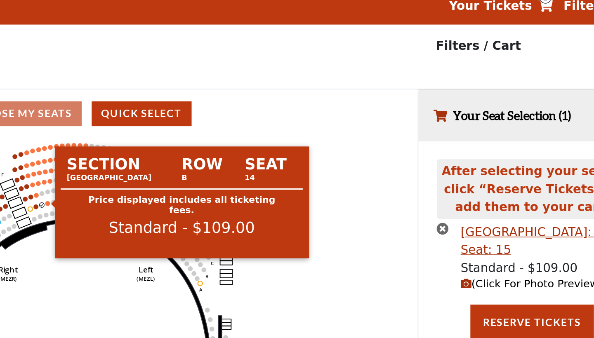
click at [204, 131] on circle at bounding box center [205, 132] width 3 height 3
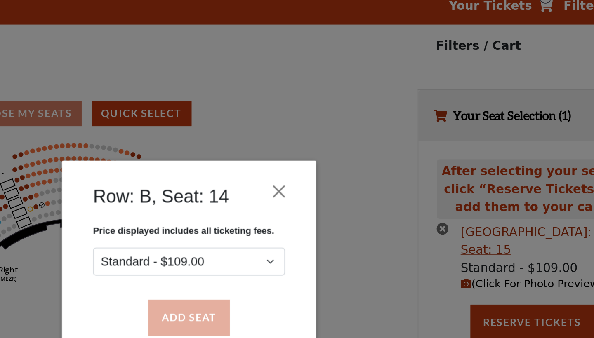
click at [271, 205] on button "Add Seat" at bounding box center [297, 206] width 53 height 23
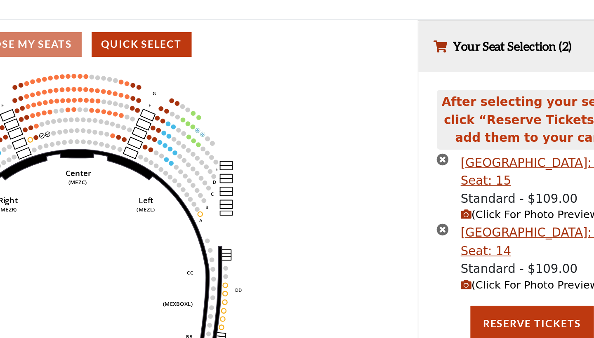
scroll to position [0, 0]
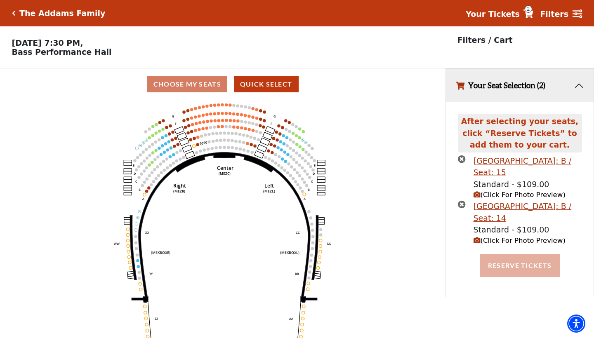
click at [494, 263] on button "Reserve Tickets" at bounding box center [520, 265] width 80 height 23
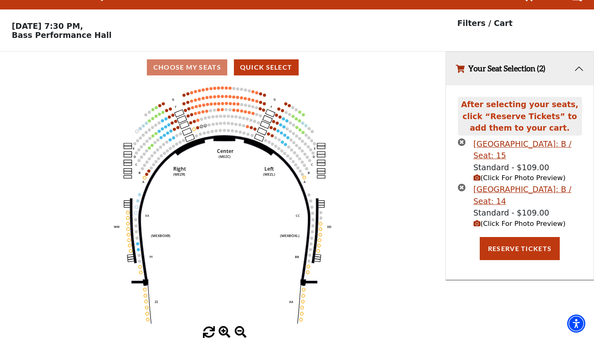
scroll to position [17, 0]
click at [462, 141] on icon "times-circle" at bounding box center [462, 142] width 8 height 8
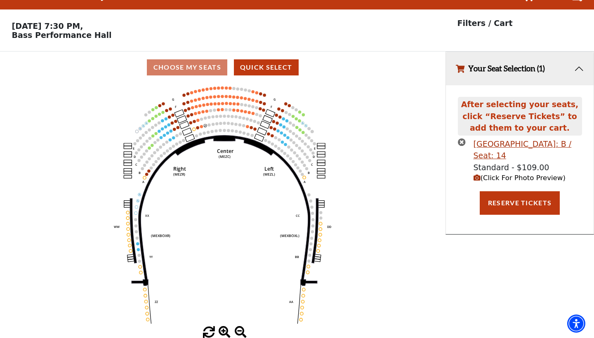
click at [462, 142] on icon "times-circle" at bounding box center [462, 142] width 8 height 8
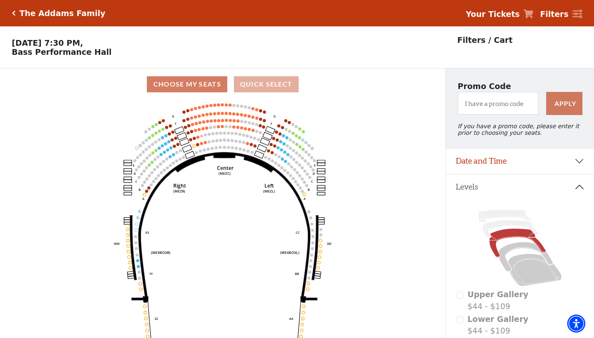
scroll to position [0, 0]
